Goal: Information Seeking & Learning: Learn about a topic

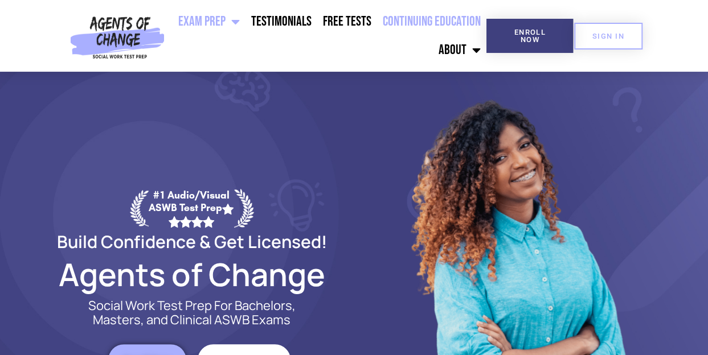
click at [405, 19] on link "Continuing Education" at bounding box center [431, 21] width 109 height 28
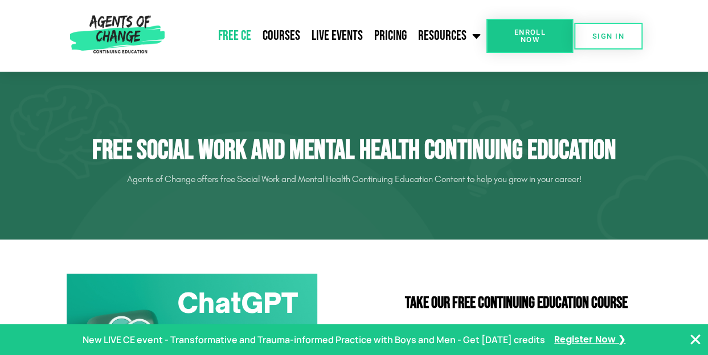
click at [692, 335] on icon "Close Banner" at bounding box center [696, 340] width 14 height 14
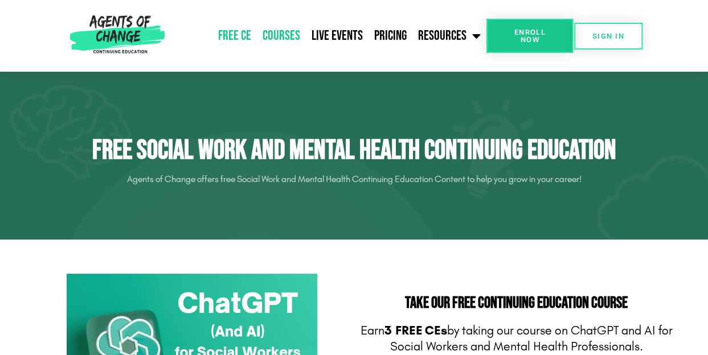
click at [287, 36] on link "Courses" at bounding box center [281, 36] width 49 height 28
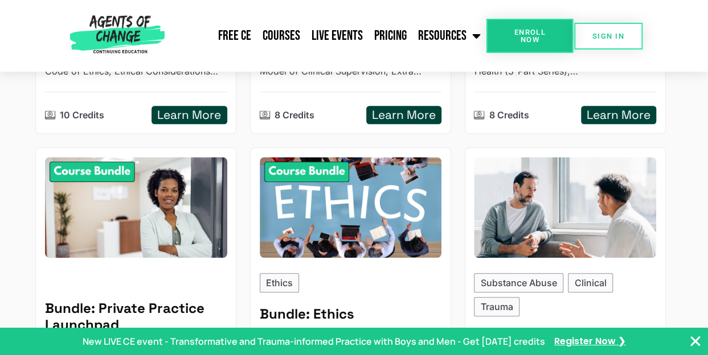
scroll to position [398, 0]
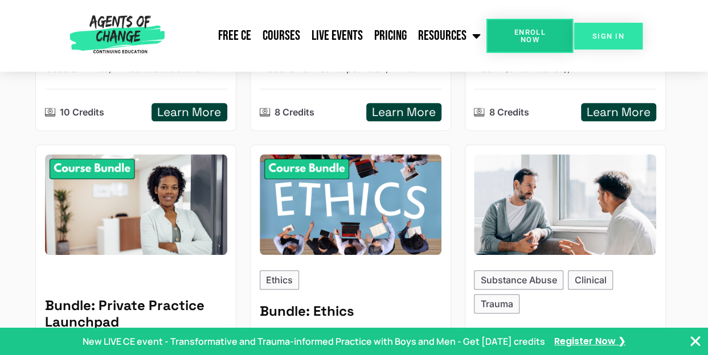
click at [618, 40] on link "SIGN IN" at bounding box center [608, 36] width 68 height 27
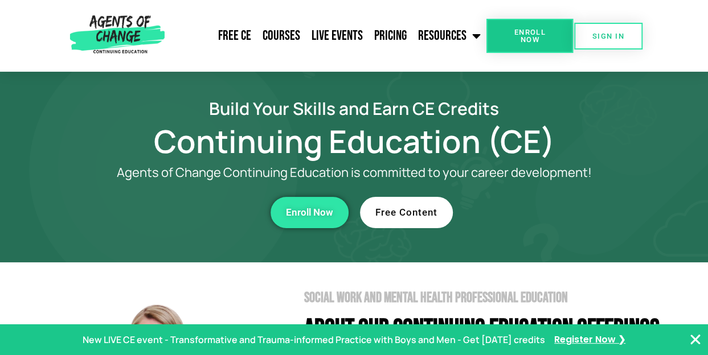
click at [283, 35] on link "Courses" at bounding box center [281, 36] width 49 height 28
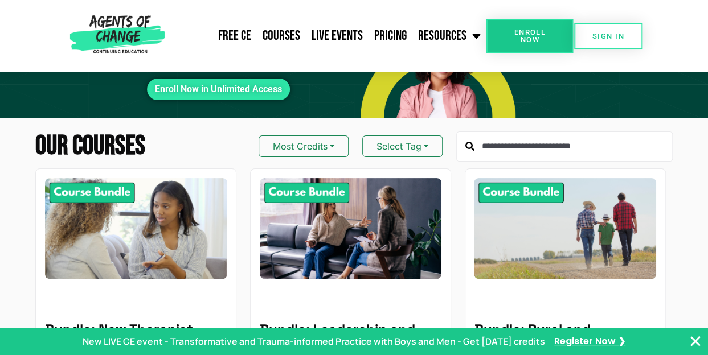
scroll to position [92, 0]
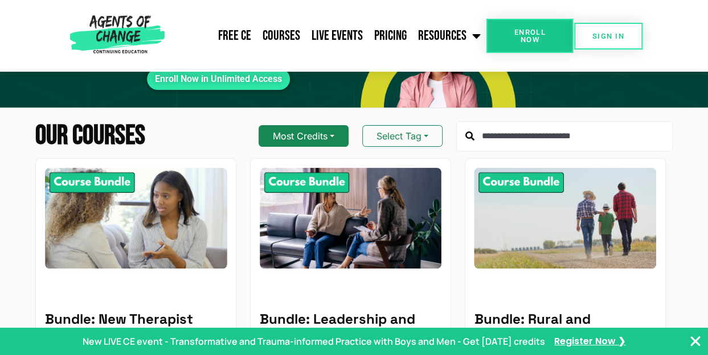
click at [336, 138] on button "Most Credits" at bounding box center [304, 136] width 90 height 22
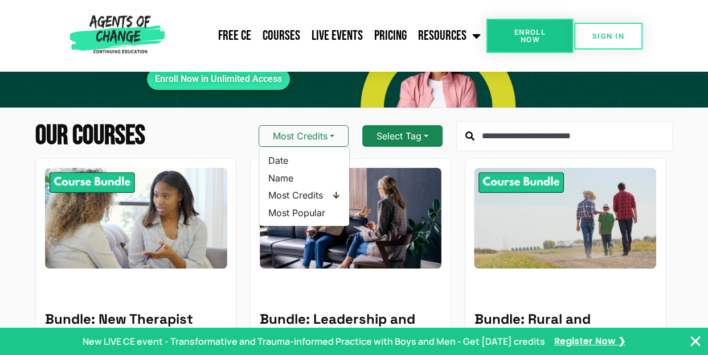
click at [419, 138] on button "Select Tag" at bounding box center [402, 136] width 80 height 22
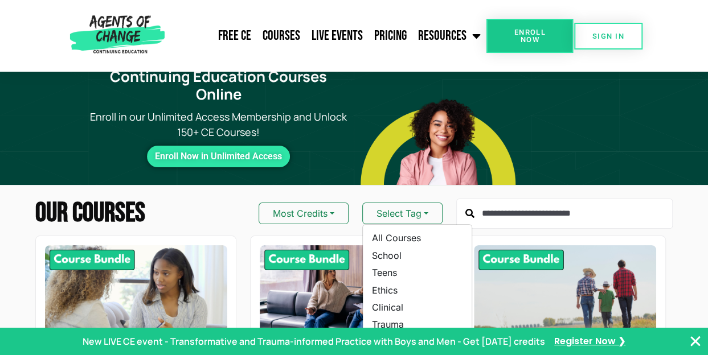
scroll to position [0, 0]
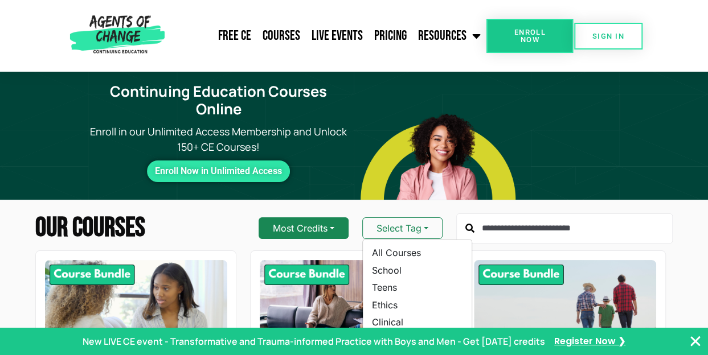
click at [334, 230] on button "Most Credits" at bounding box center [304, 229] width 90 height 22
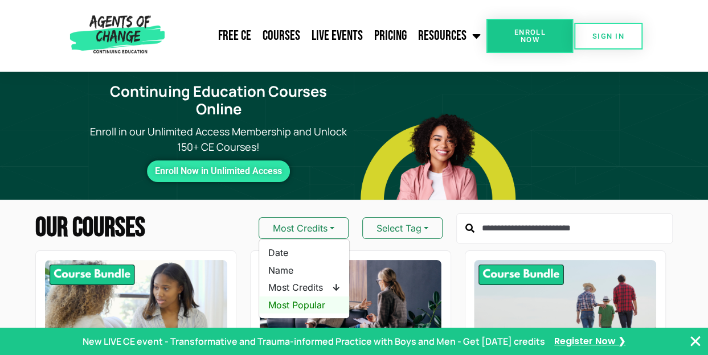
click at [322, 306] on span "Most Popular" at bounding box center [304, 305] width 72 height 13
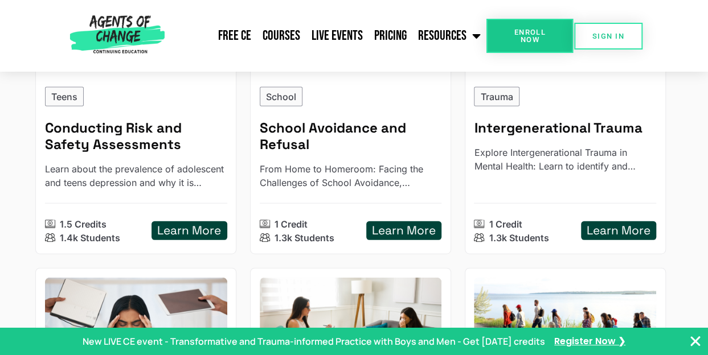
scroll to position [1238, 0]
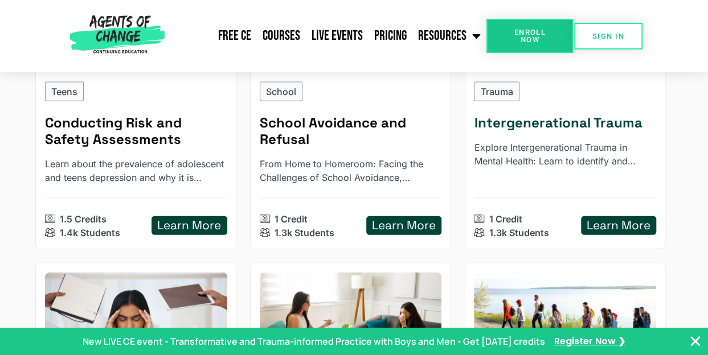
click at [640, 219] on h5 "Learn More" at bounding box center [619, 226] width 64 height 14
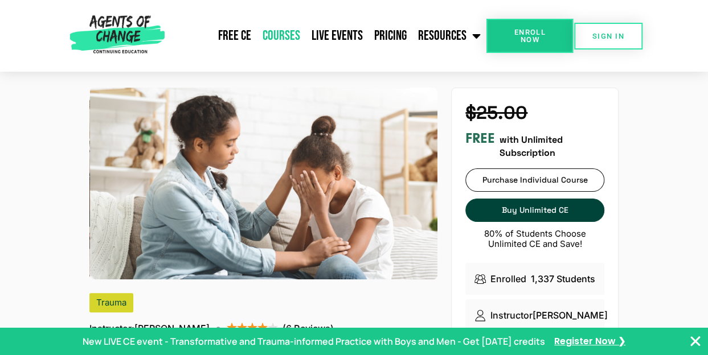
click at [286, 34] on link "Courses" at bounding box center [281, 36] width 49 height 28
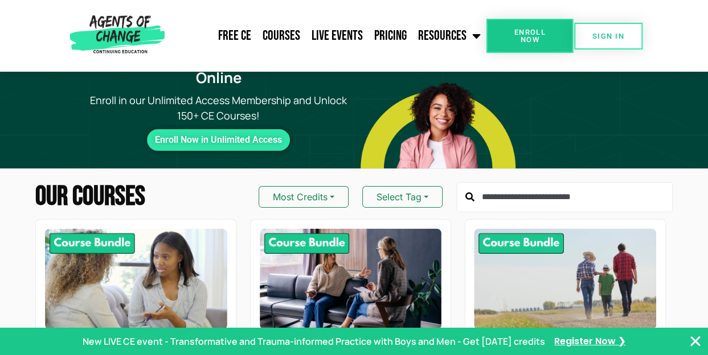
scroll to position [24, 0]
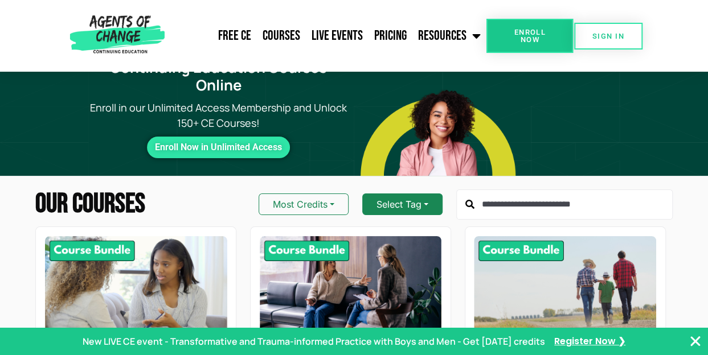
click at [428, 207] on button "Select Tag" at bounding box center [402, 205] width 80 height 22
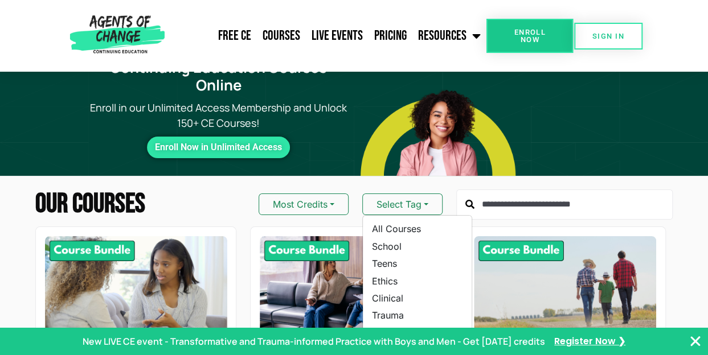
click at [227, 194] on div "Our Courses Most Credits Select Tag All Courses School Teens Ethics Clinical Tr…" at bounding box center [353, 205] width 637 height 31
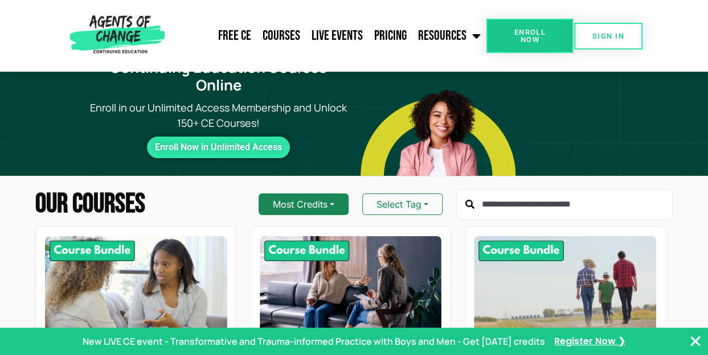
click at [335, 204] on button "Most Credits" at bounding box center [304, 205] width 90 height 22
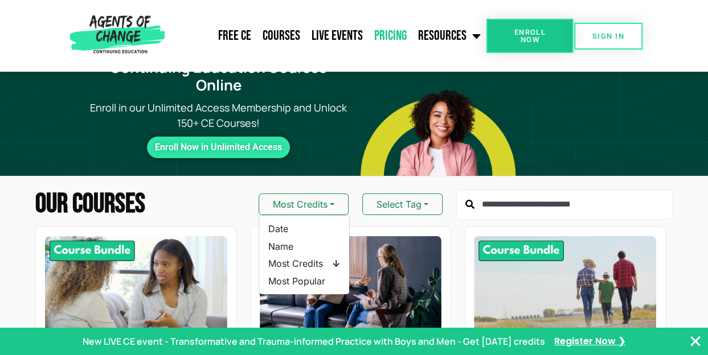
click at [395, 39] on link "Pricing" at bounding box center [390, 36] width 44 height 28
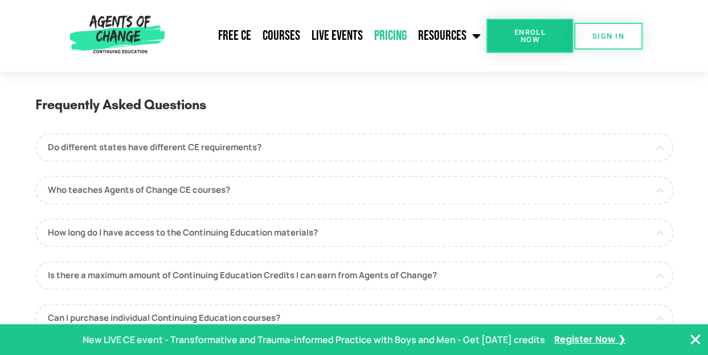
scroll to position [536, 0]
